Goal: Browse casually

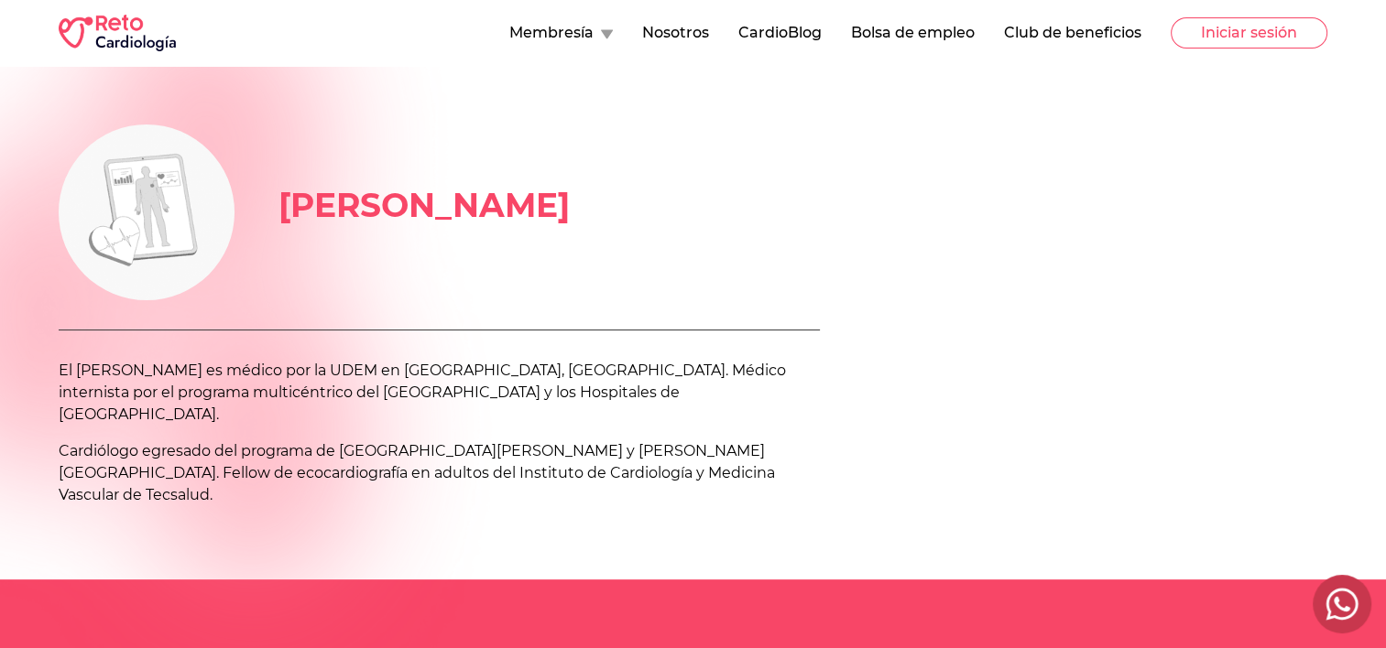
scroll to position [187, 0]
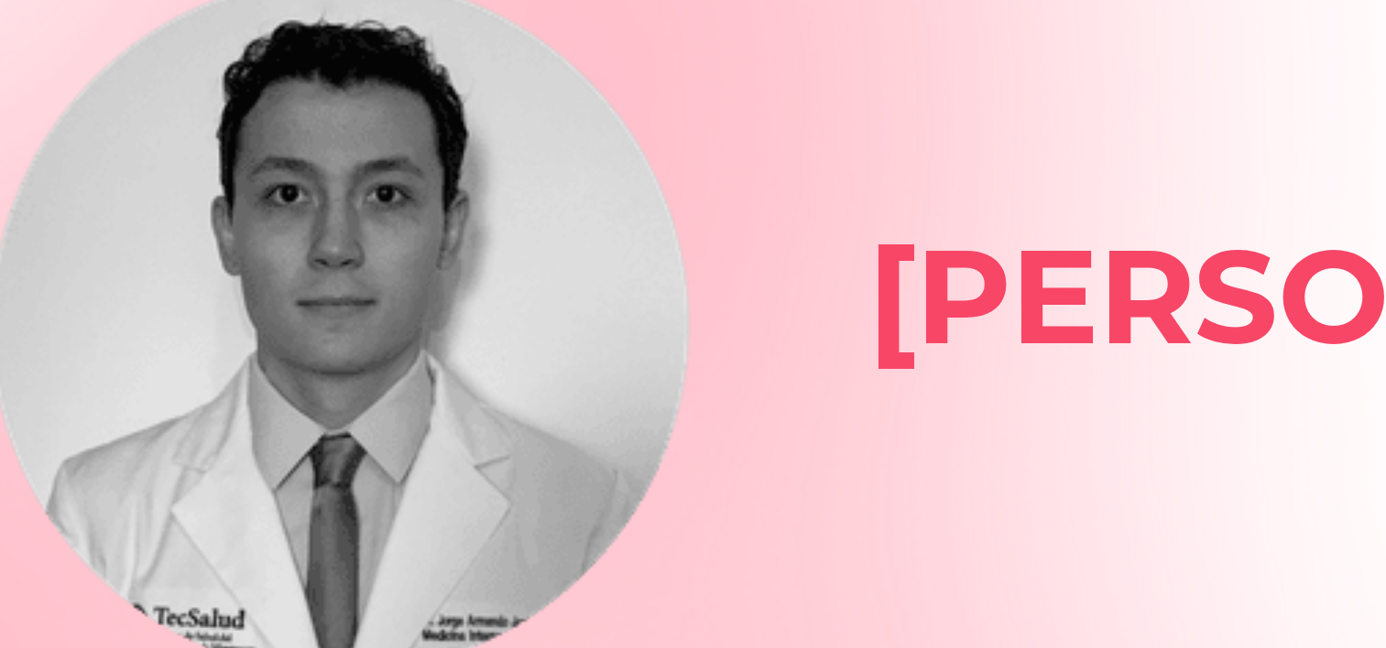
click at [98, 184] on img at bounding box center [147, 213] width 176 height 176
